Goal: Information Seeking & Learning: Learn about a topic

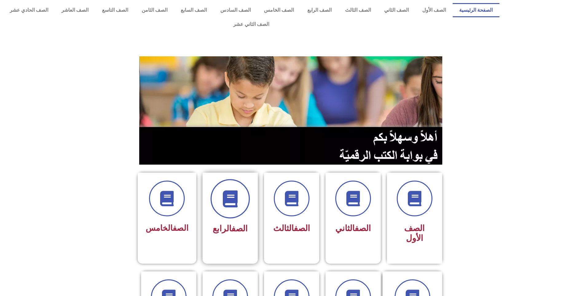
click at [228, 190] on icon at bounding box center [230, 198] width 17 height 17
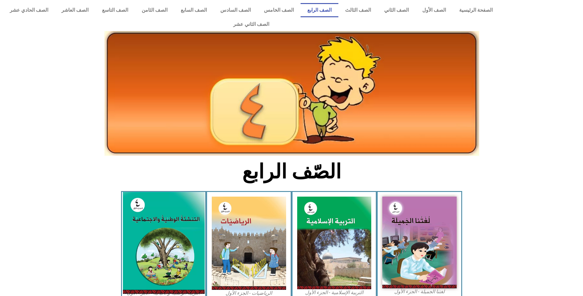
click at [166, 240] on img at bounding box center [164, 243] width 82 height 102
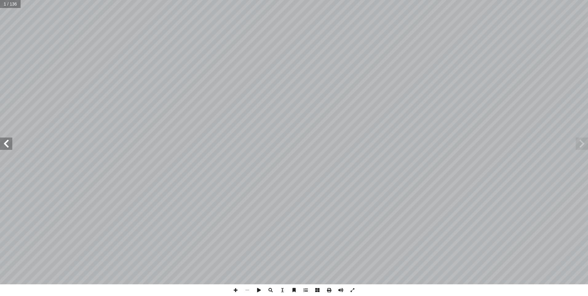
click at [11, 143] on span at bounding box center [6, 143] width 12 height 12
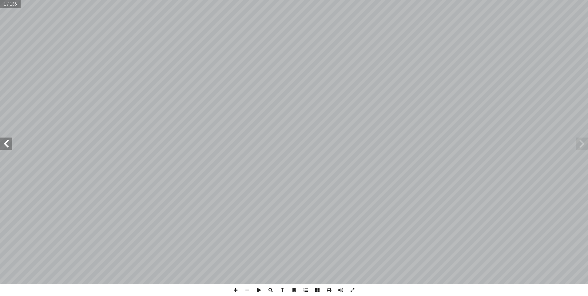
click at [11, 143] on span at bounding box center [6, 143] width 12 height 12
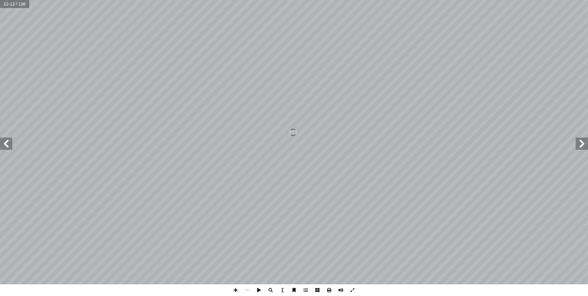
click at [9, 145] on span at bounding box center [6, 143] width 12 height 12
click at [9, 146] on span at bounding box center [6, 143] width 12 height 12
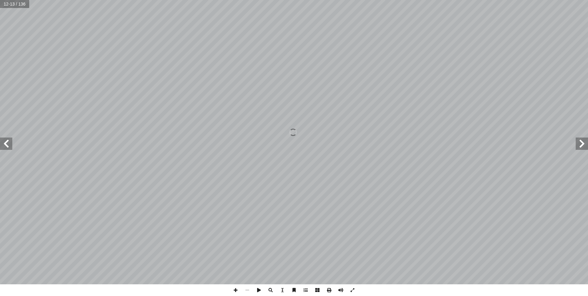
click at [9, 146] on span at bounding box center [6, 143] width 12 height 12
click at [8, 146] on span at bounding box center [6, 143] width 12 height 12
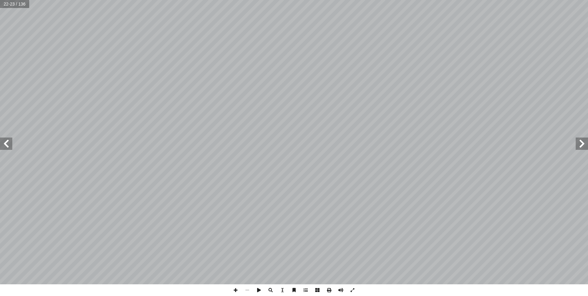
click at [8, 146] on span at bounding box center [6, 143] width 12 height 12
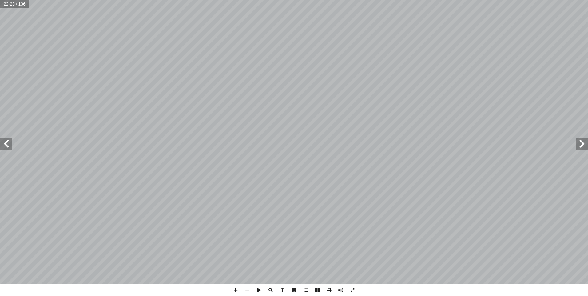
click at [8, 146] on span at bounding box center [6, 143] width 12 height 12
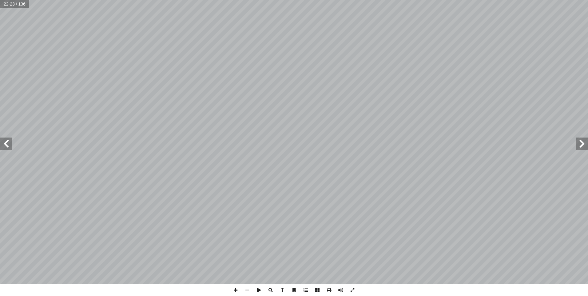
click at [8, 146] on span at bounding box center [6, 143] width 12 height 12
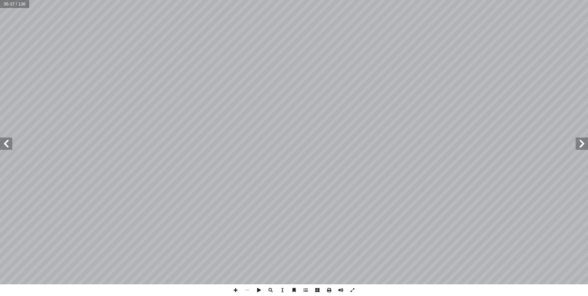
click at [8, 146] on span at bounding box center [6, 143] width 12 height 12
click at [11, 148] on span at bounding box center [6, 143] width 12 height 12
click at [9, 145] on span at bounding box center [6, 143] width 12 height 12
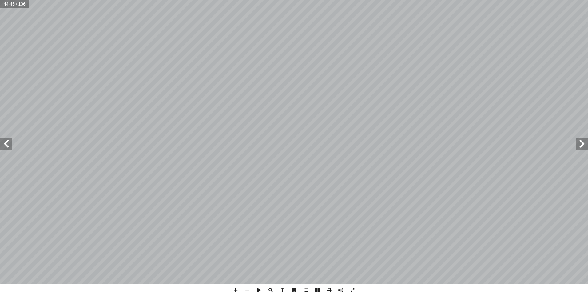
click at [581, 147] on span at bounding box center [582, 143] width 12 height 12
click at [581, 146] on span at bounding box center [582, 143] width 12 height 12
click at [578, 144] on span at bounding box center [582, 143] width 12 height 12
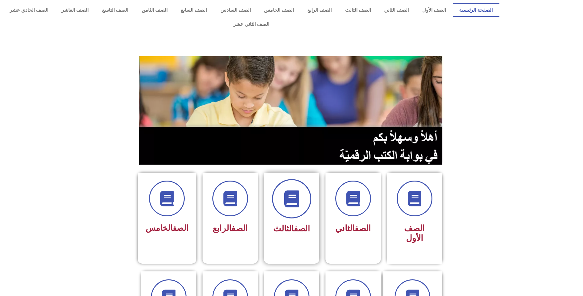
click at [292, 196] on span at bounding box center [291, 198] width 39 height 39
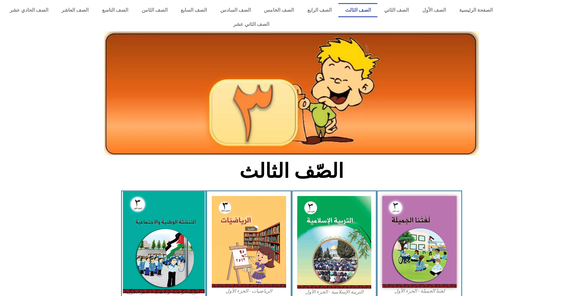
click at [186, 229] on img at bounding box center [164, 242] width 82 height 102
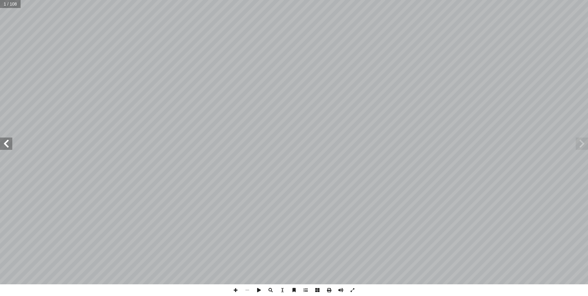
click at [6, 145] on span at bounding box center [6, 143] width 12 height 12
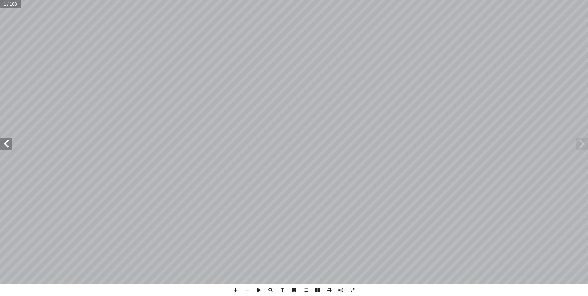
click at [6, 145] on span at bounding box center [6, 143] width 12 height 12
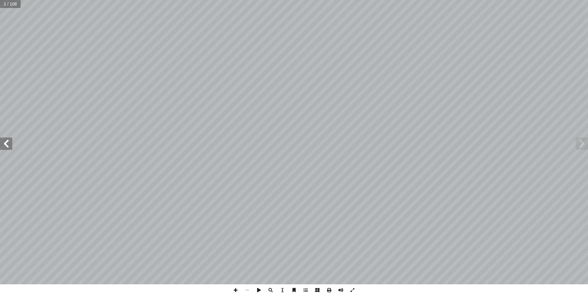
click at [6, 145] on span at bounding box center [6, 143] width 12 height 12
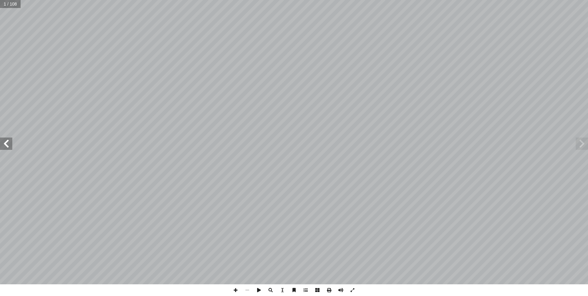
click at [6, 145] on span at bounding box center [6, 143] width 12 height 12
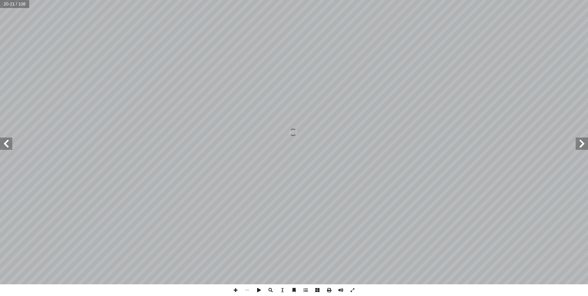
click at [6, 145] on span at bounding box center [6, 143] width 12 height 12
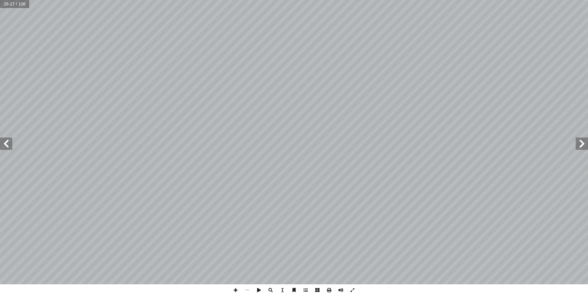
click at [6, 145] on span at bounding box center [6, 143] width 12 height 12
click at [580, 146] on span at bounding box center [582, 143] width 12 height 12
click at [10, 144] on span at bounding box center [6, 143] width 12 height 12
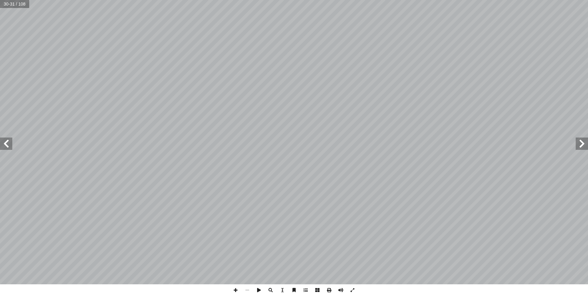
click at [6, 146] on span at bounding box center [6, 143] width 12 height 12
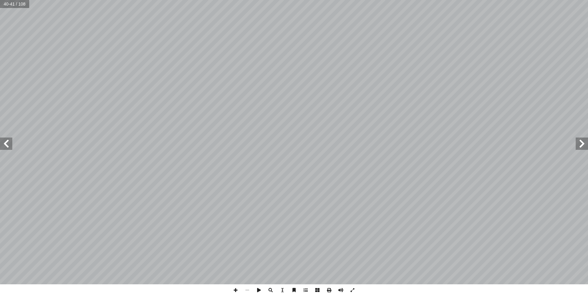
click at [5, 149] on span at bounding box center [6, 143] width 12 height 12
